Goal: Navigation & Orientation: Understand site structure

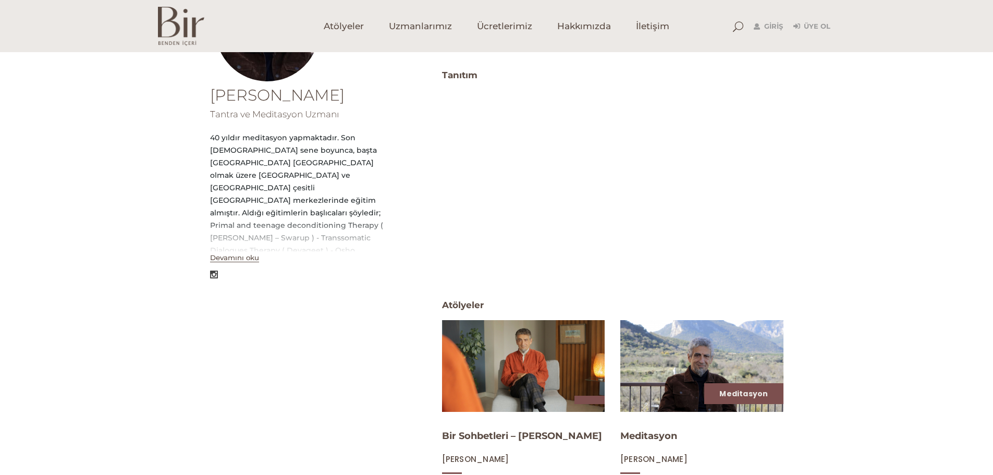
scroll to position [209, 0]
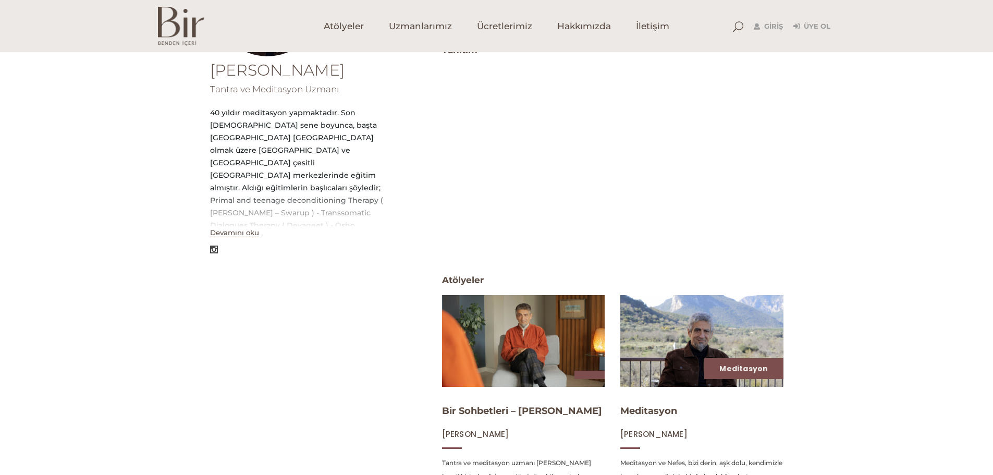
click at [239, 237] on button "Devamını oku" at bounding box center [234, 232] width 49 height 9
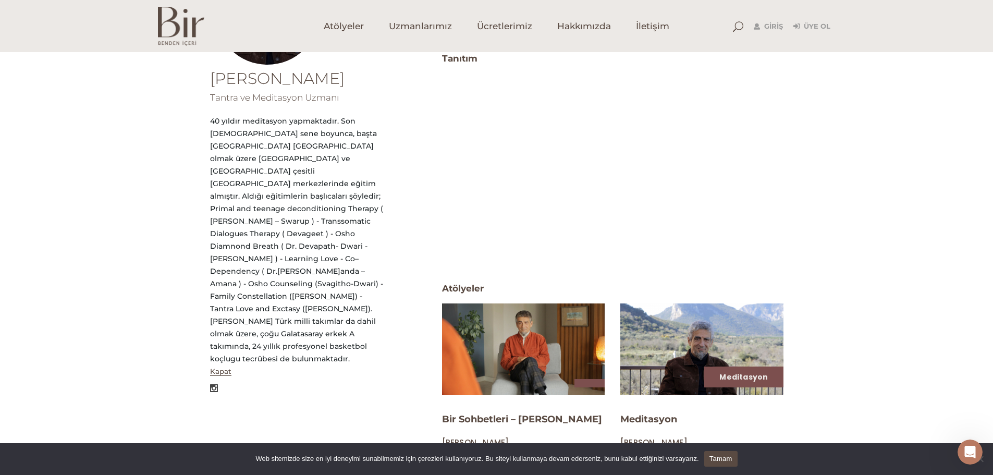
scroll to position [0, 0]
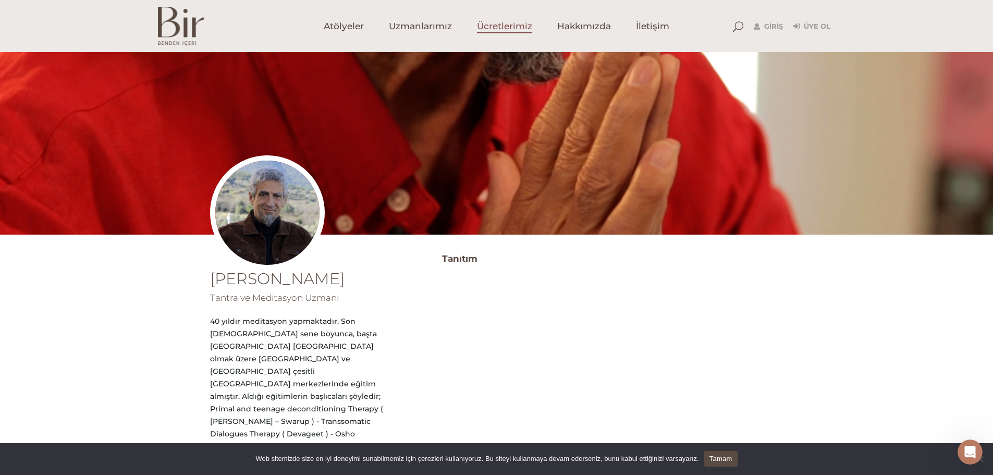
click at [487, 24] on span "Ücretlerimiz" at bounding box center [504, 26] width 55 height 12
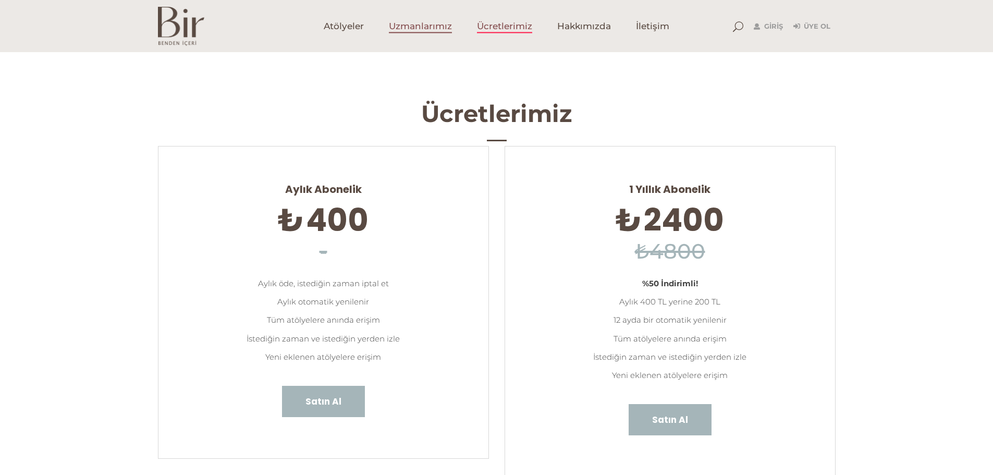
click at [453, 31] on link "Uzmanlarımız" at bounding box center [420, 26] width 88 height 52
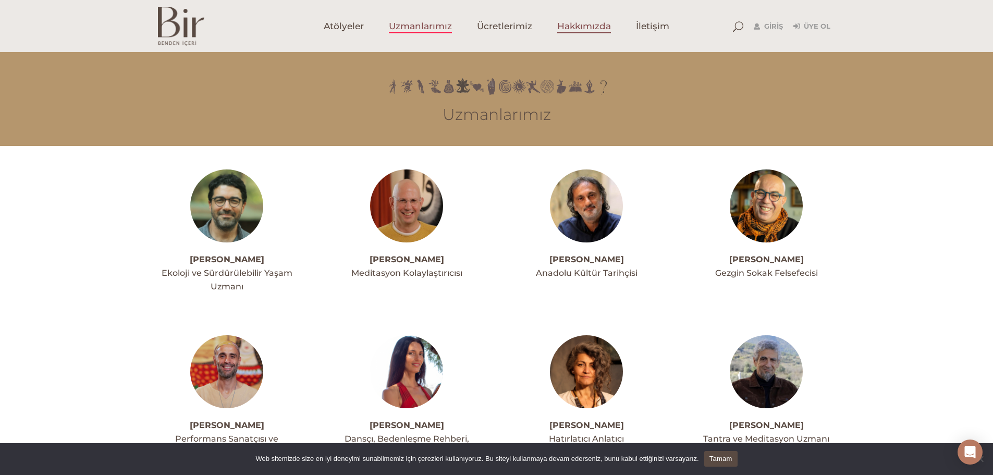
click at [586, 28] on span "Hakkımızda" at bounding box center [584, 26] width 54 height 12
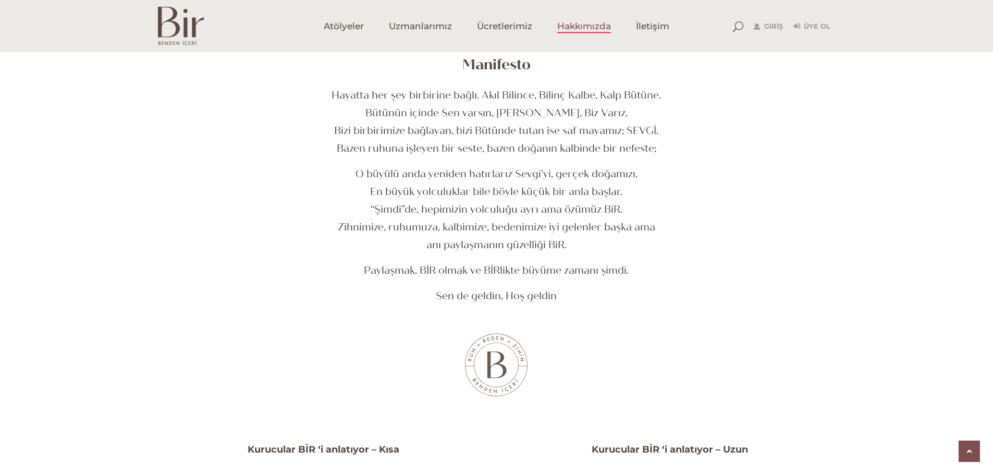
scroll to position [469, 0]
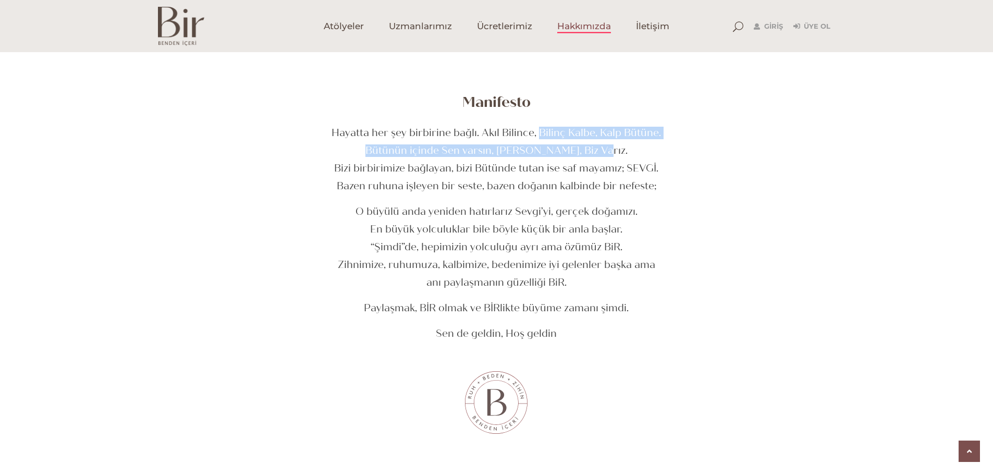
drag, startPoint x: 542, startPoint y: 132, endPoint x: 654, endPoint y: 141, distance: 112.4
click at [654, 141] on div "Hayatta her şey birbirine bağlı. Akıl Bilince, Bilinç Kalbe, Kalp Bütüne. Bütün…" at bounding box center [496, 160] width 657 height 66
click at [740, 126] on div "Manifesto Hayatta her şey birbirine bağlı. Akıl Bilince, Bilinç Kalbe, Kalp Büt…" at bounding box center [496, 74] width 657 height 794
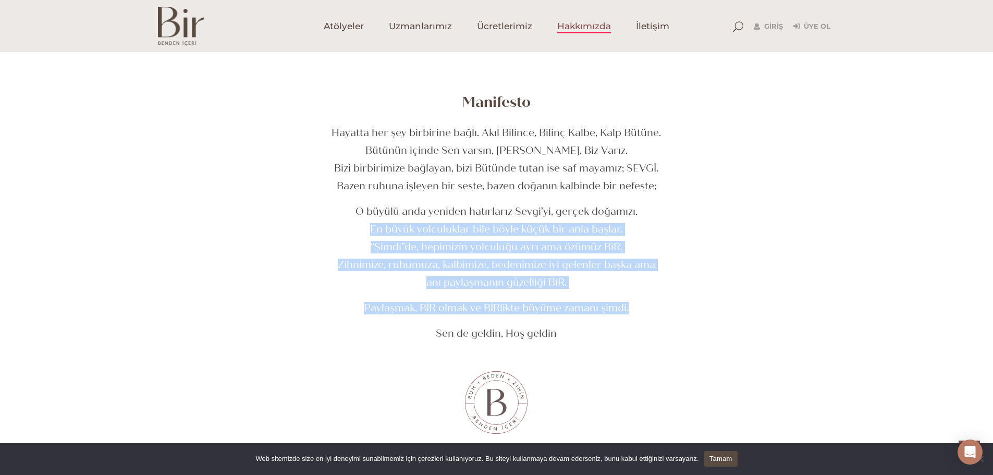
drag, startPoint x: 365, startPoint y: 228, endPoint x: 675, endPoint y: 319, distance: 322.9
click at [663, 317] on div "Manifesto Hayatta her şey birbirine bağlı. Akıl Bilince, Bilinç Kalbe, Kalp Büt…" at bounding box center [496, 74] width 657 height 794
click at [729, 310] on p "Paylaşmak, BİR olmak ve BİRlikte büyüme zamanı şimdi." at bounding box center [496, 308] width 657 height 13
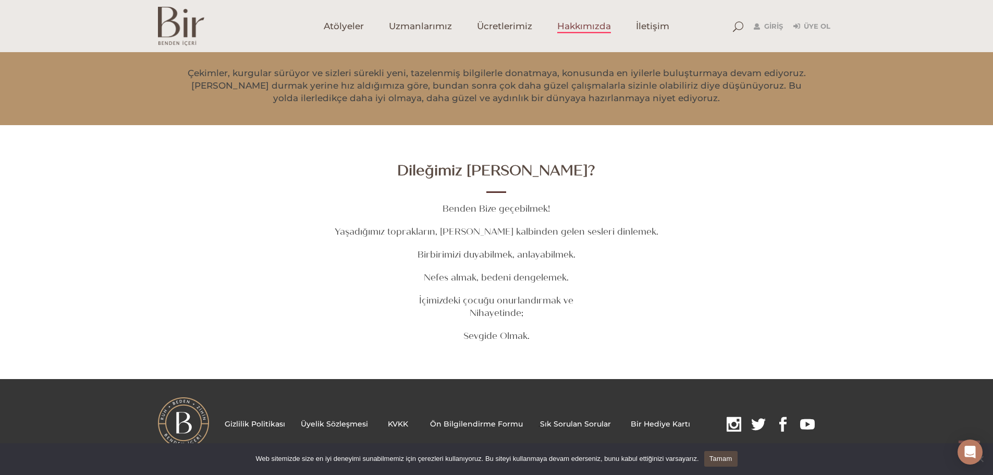
scroll to position [1420, 0]
